Goal: Check status: Check status

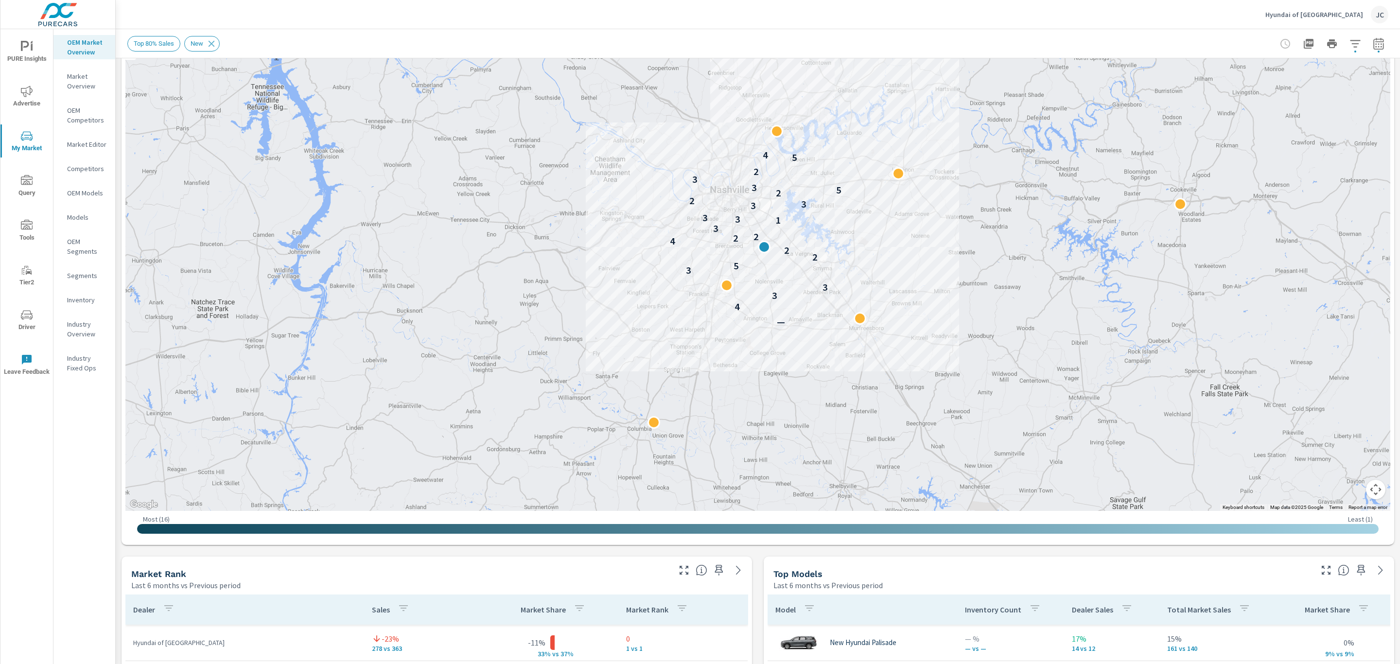
scroll to position [98, 0]
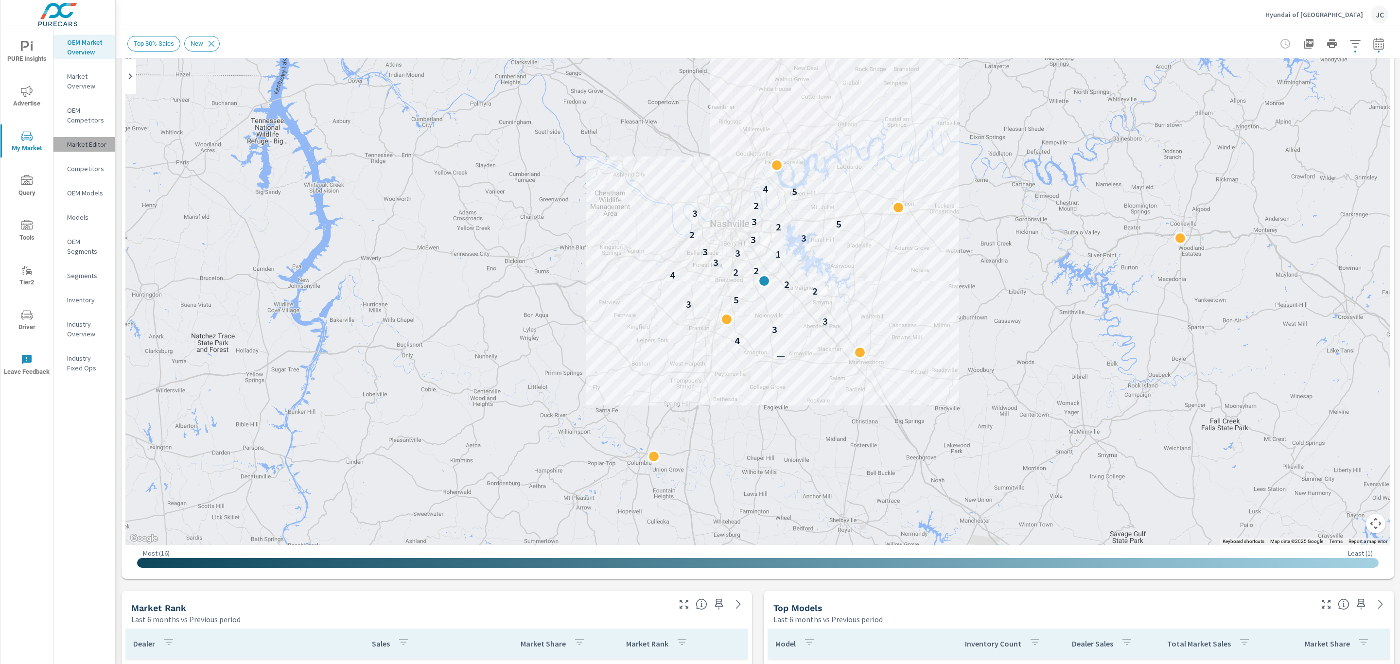
click at [86, 145] on p "Market Editor" at bounding box center [87, 145] width 40 height 10
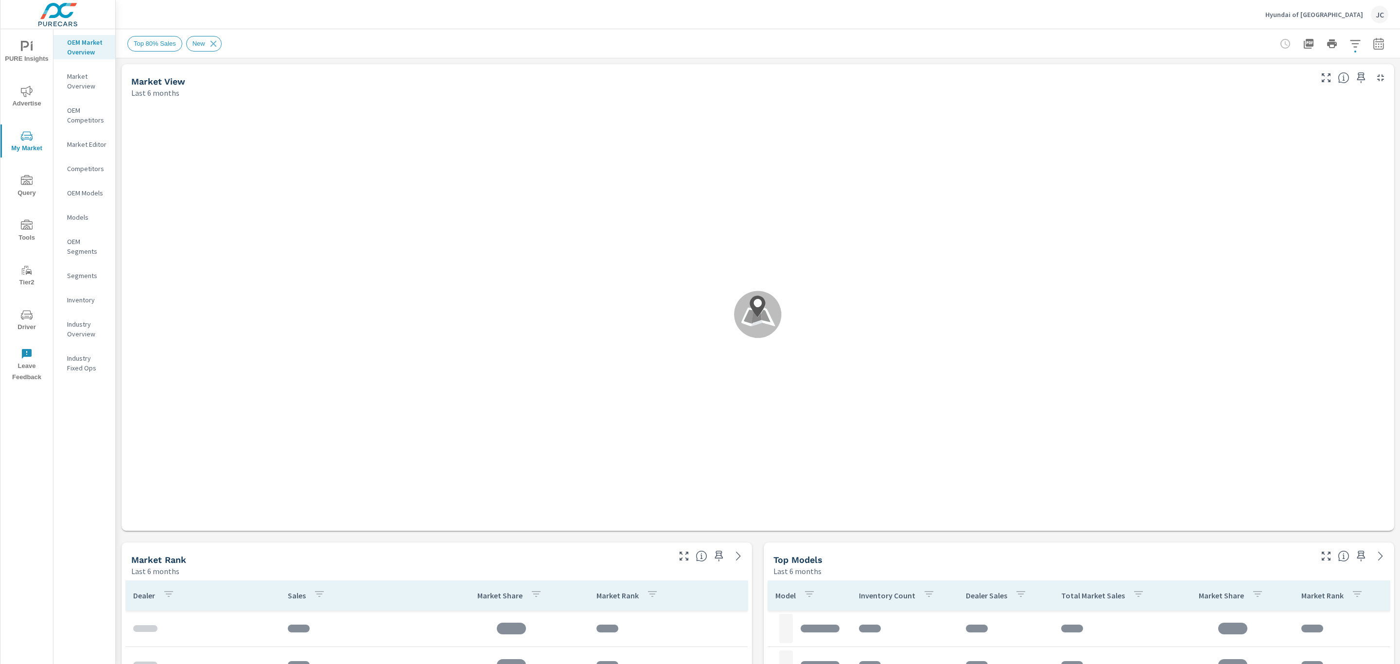
click at [760, 299] on icon at bounding box center [757, 314] width 47 height 47
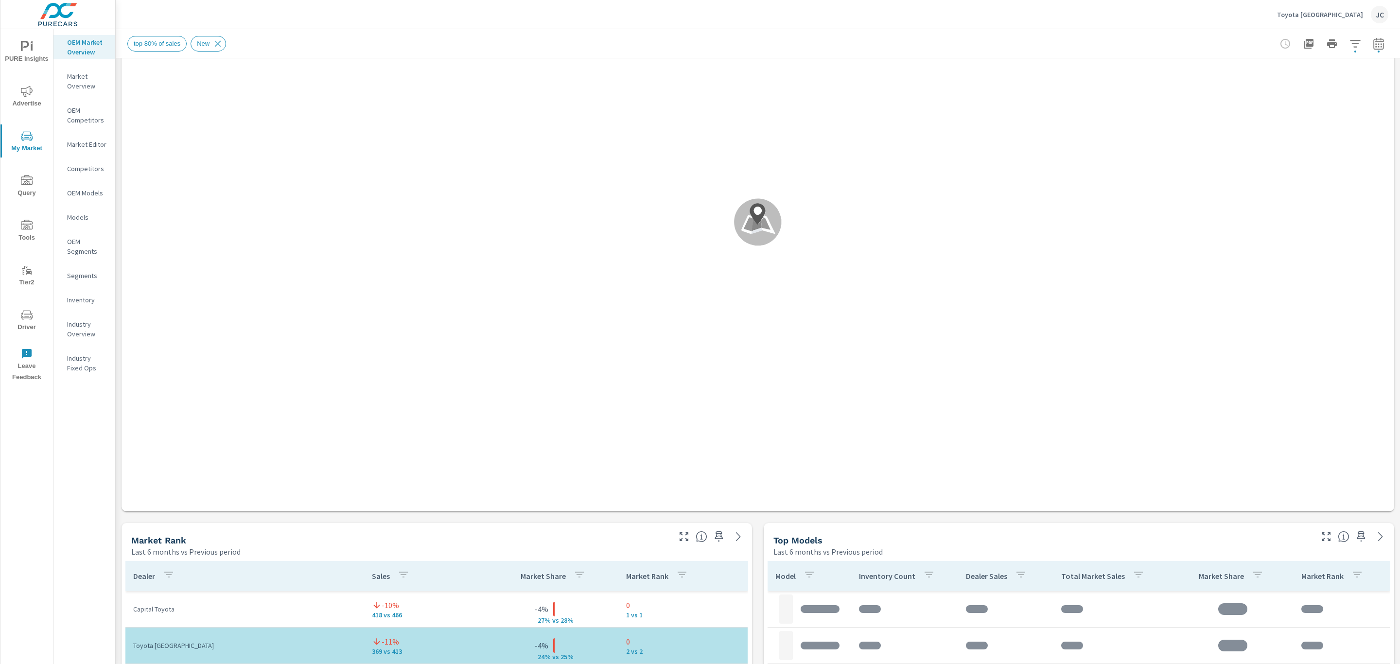
scroll to position [38, 0]
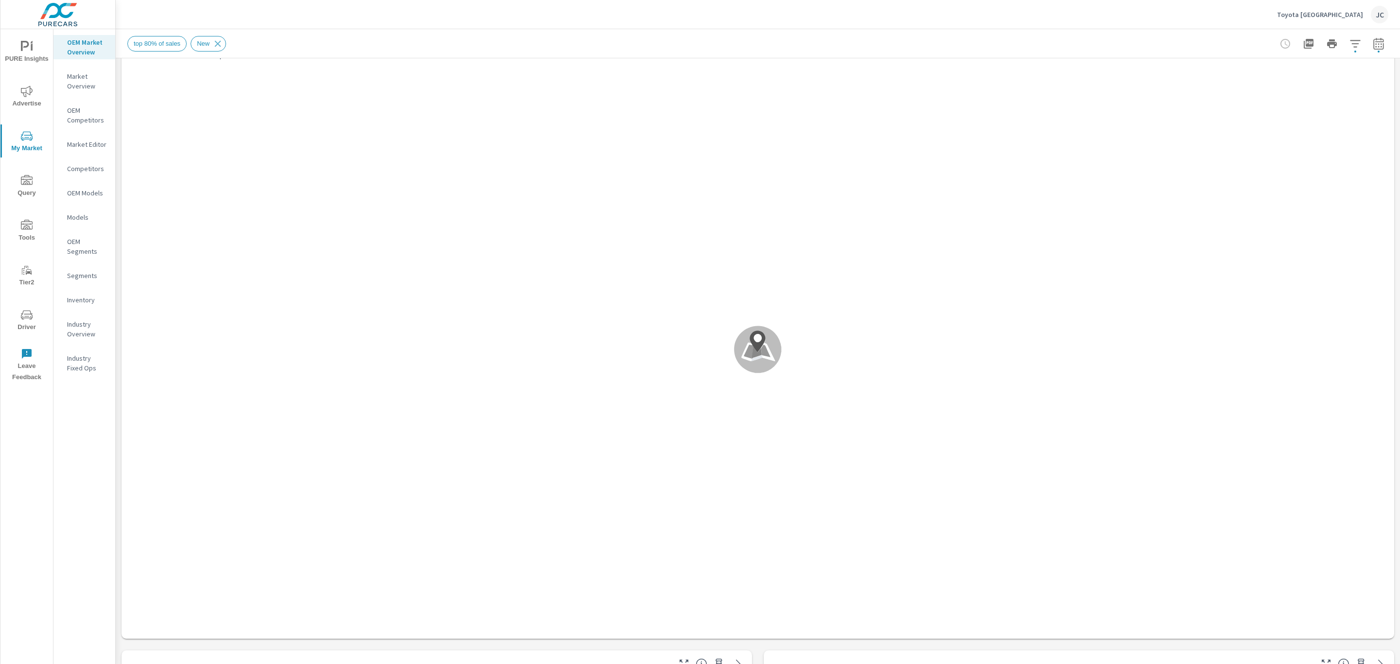
click at [741, 349] on icon at bounding box center [758, 352] width 34 height 18
click at [754, 334] on icon at bounding box center [758, 342] width 16 height 22
